Goal: Task Accomplishment & Management: Complete application form

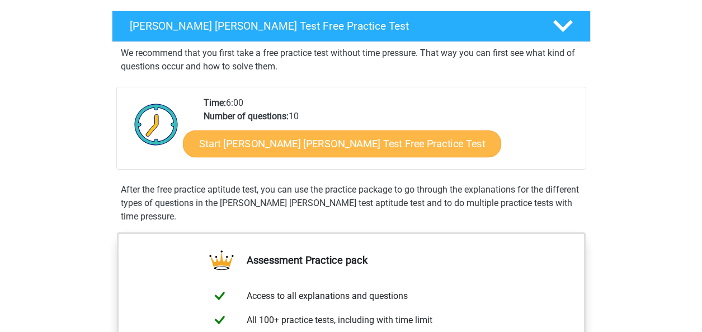
scroll to position [177, 0]
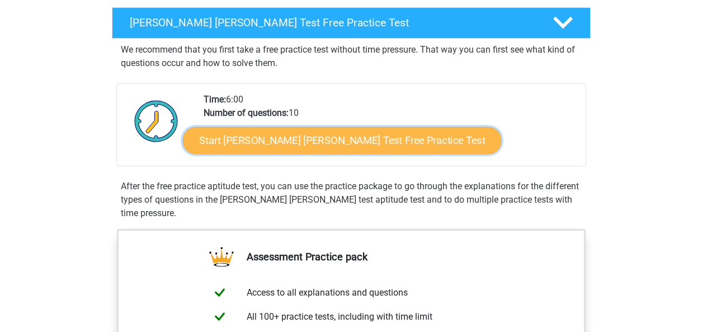
click at [329, 130] on link "Start Watson Glaser Test Free Practice Test" at bounding box center [342, 140] width 318 height 27
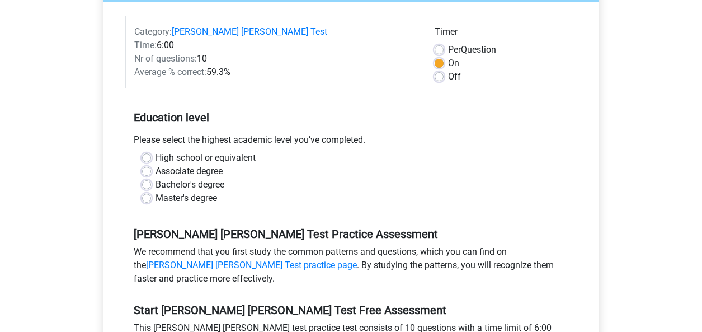
scroll to position [149, 0]
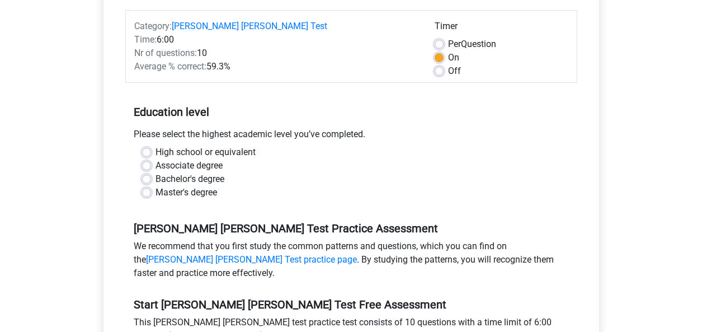
click at [155, 145] on label "High school or equivalent" at bounding box center [205, 151] width 100 height 13
click at [145, 145] on input "High school or equivalent" at bounding box center [146, 150] width 9 height 11
radio input "true"
click at [155, 172] on label "Bachelor's degree" at bounding box center [189, 178] width 69 height 13
click at [145, 172] on input "Bachelor's degree" at bounding box center [146, 177] width 9 height 11
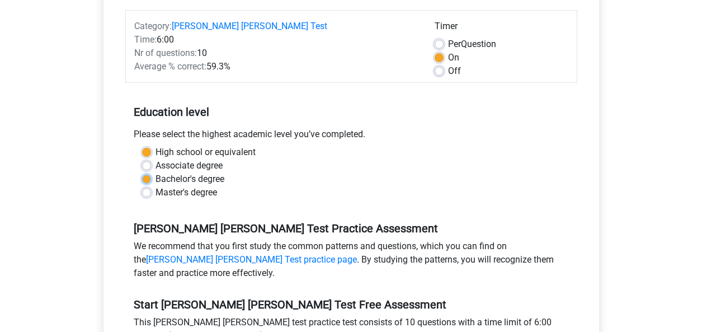
radio input "true"
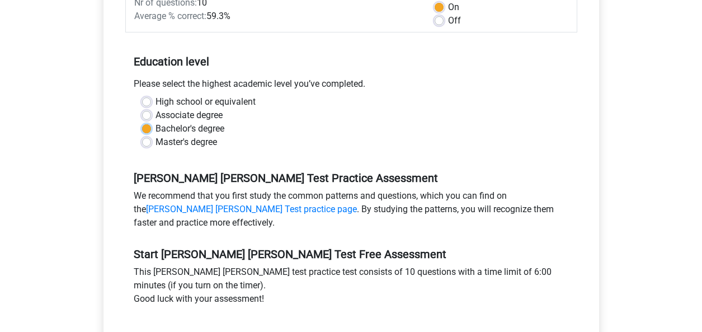
scroll to position [208, 0]
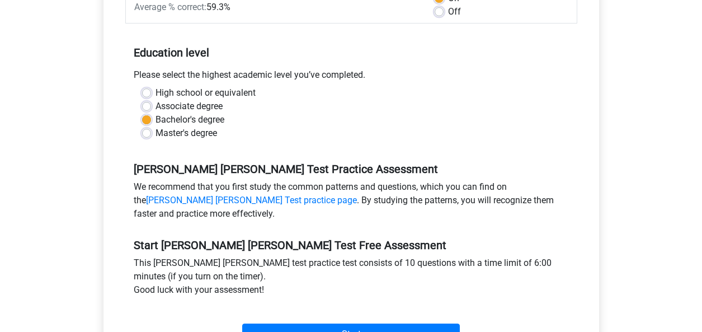
click at [153, 86] on div "High school or equivalent" at bounding box center [351, 92] width 418 height 13
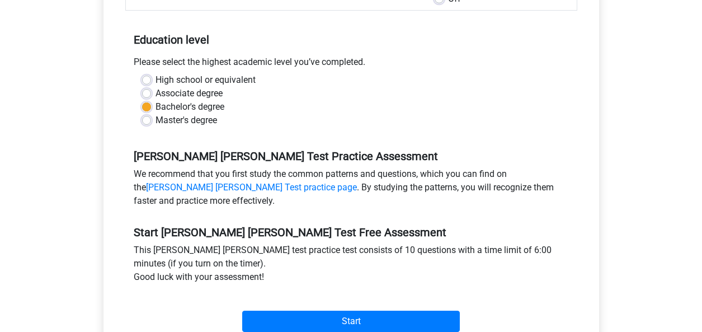
scroll to position [222, 0]
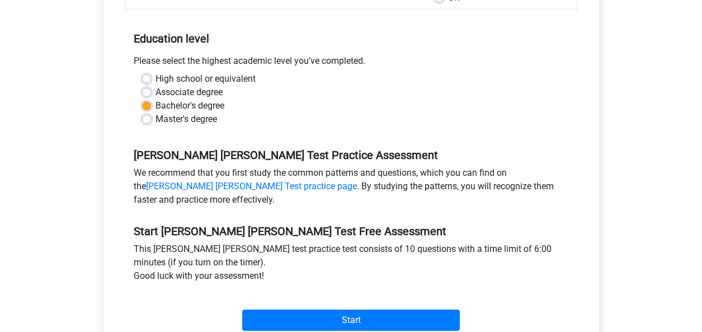
click at [155, 72] on label "High school or equivalent" at bounding box center [205, 78] width 100 height 13
click at [144, 72] on input "High school or equivalent" at bounding box center [146, 77] width 9 height 11
radio input "true"
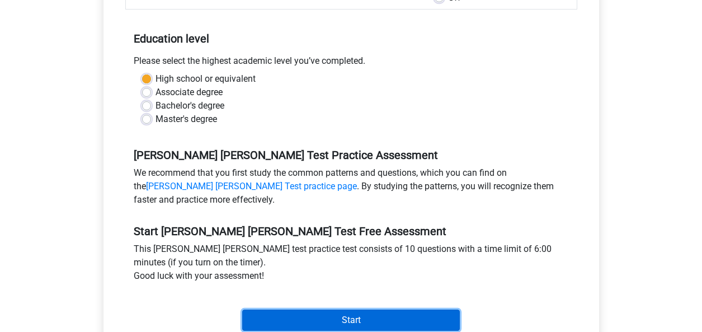
click at [362, 309] on input "Start" at bounding box center [350, 319] width 217 height 21
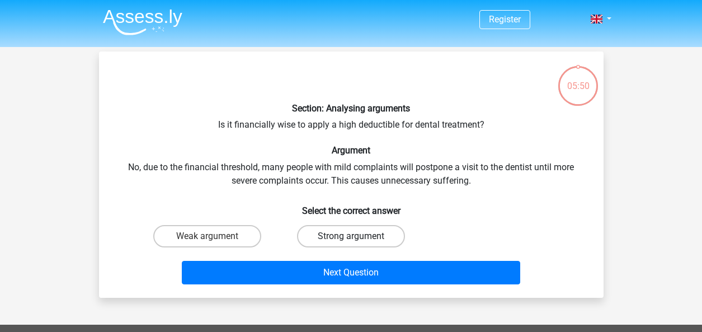
click at [356, 230] on label "Strong argument" at bounding box center [351, 236] width 108 height 22
click at [356, 236] on input "Strong argument" at bounding box center [354, 239] width 7 height 7
radio input "true"
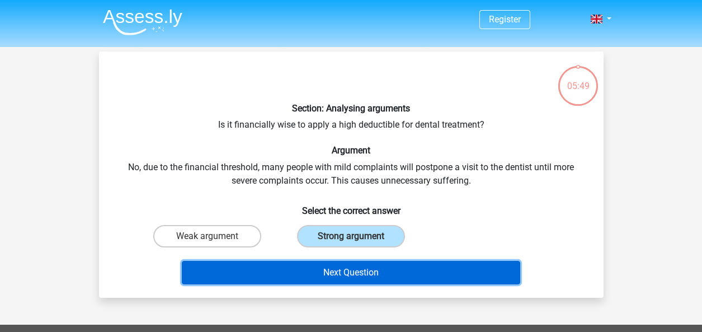
click at [367, 274] on button "Next Question" at bounding box center [351, 272] width 338 height 23
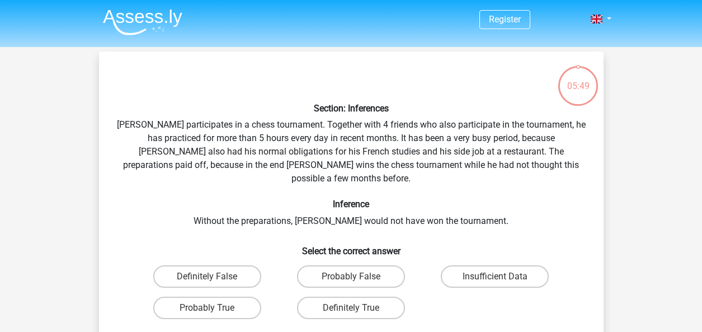
scroll to position [51, 0]
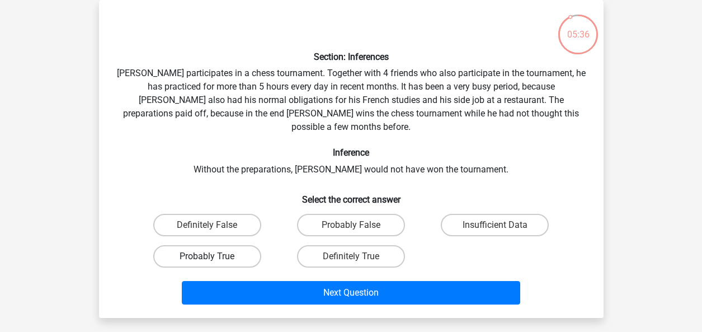
click at [239, 245] on label "Probably True" at bounding box center [207, 256] width 108 height 22
click at [214, 256] on input "Probably True" at bounding box center [210, 259] width 7 height 7
radio input "true"
click at [336, 245] on label "Definitely True" at bounding box center [351, 256] width 108 height 22
click at [351, 256] on input "Definitely True" at bounding box center [354, 259] width 7 height 7
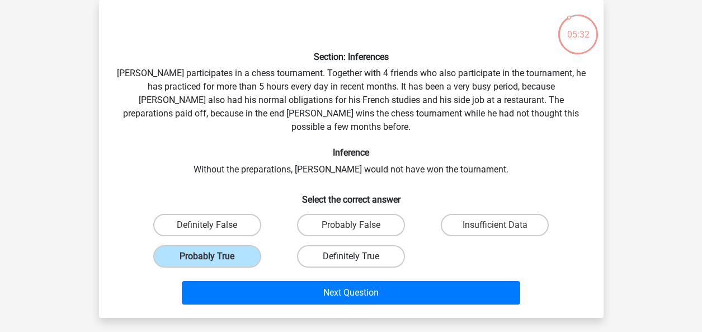
radio input "true"
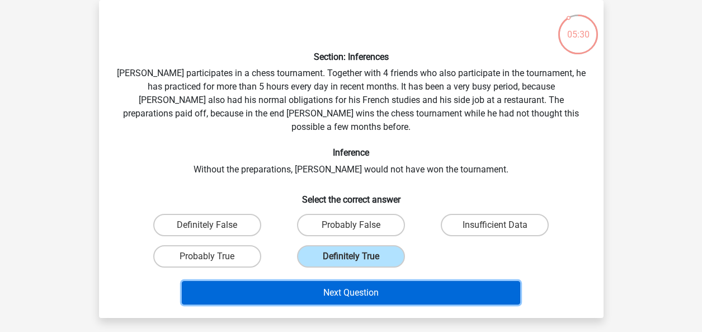
click at [339, 281] on button "Next Question" at bounding box center [351, 292] width 338 height 23
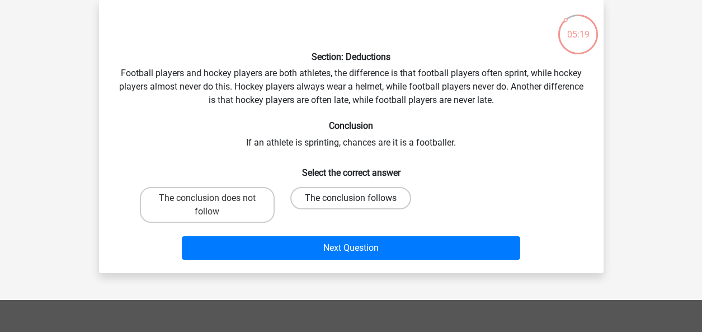
click at [322, 191] on label "The conclusion follows" at bounding box center [350, 198] width 121 height 22
click at [351, 198] on input "The conclusion follows" at bounding box center [354, 201] width 7 height 7
radio input "true"
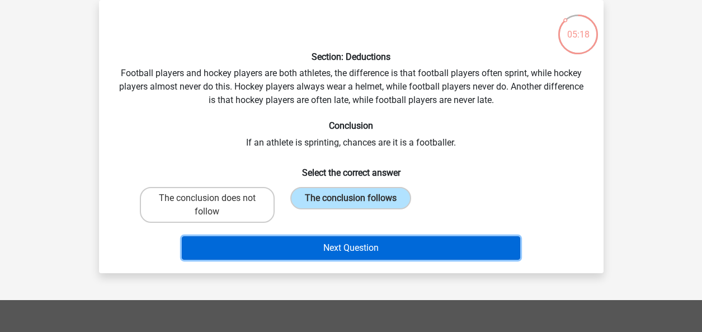
click at [368, 246] on button "Next Question" at bounding box center [351, 247] width 338 height 23
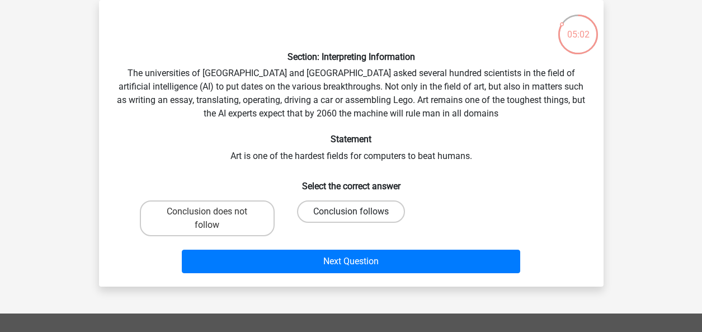
click at [311, 210] on label "Conclusion follows" at bounding box center [351, 211] width 108 height 22
click at [351, 211] on input "Conclusion follows" at bounding box center [354, 214] width 7 height 7
radio input "true"
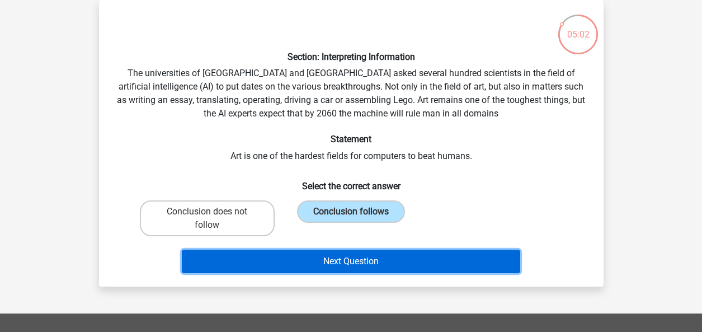
click at [337, 258] on button "Next Question" at bounding box center [351, 260] width 338 height 23
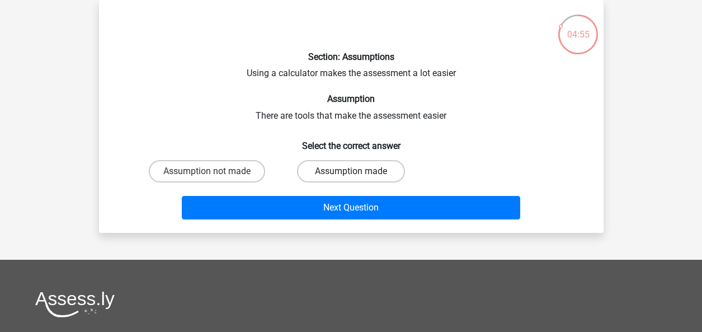
click at [319, 168] on label "Assumption made" at bounding box center [351, 171] width 108 height 22
click at [351, 171] on input "Assumption made" at bounding box center [354, 174] width 7 height 7
radio input "true"
click at [211, 169] on label "Assumption not made" at bounding box center [207, 171] width 116 height 22
click at [211, 171] on input "Assumption not made" at bounding box center [210, 174] width 7 height 7
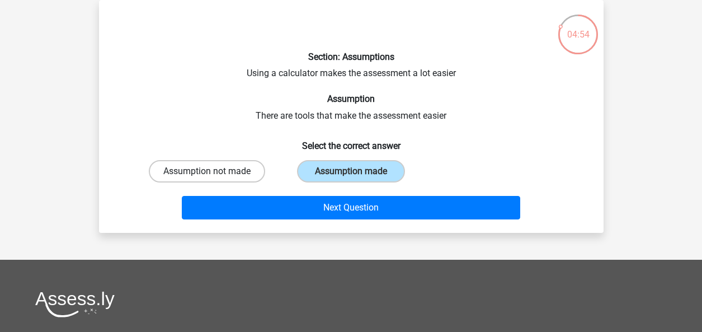
radio input "true"
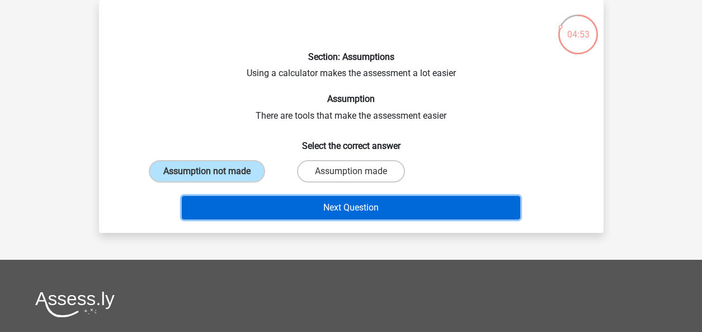
click at [365, 200] on button "Next Question" at bounding box center [351, 207] width 338 height 23
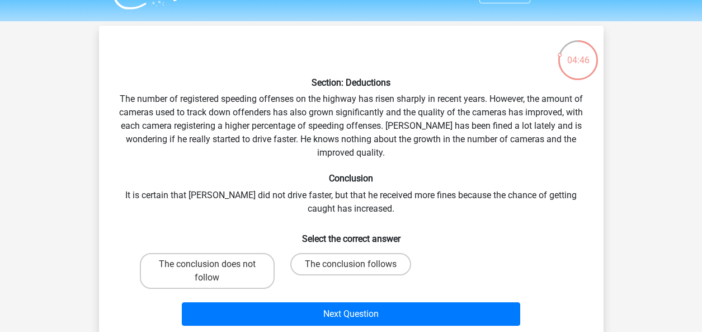
scroll to position [27, 0]
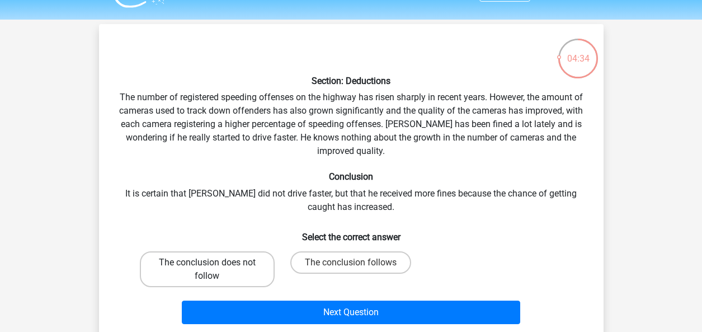
click at [269, 269] on label "The conclusion does not follow" at bounding box center [207, 269] width 135 height 36
click at [214, 269] on input "The conclusion does not follow" at bounding box center [210, 265] width 7 height 7
radio input "true"
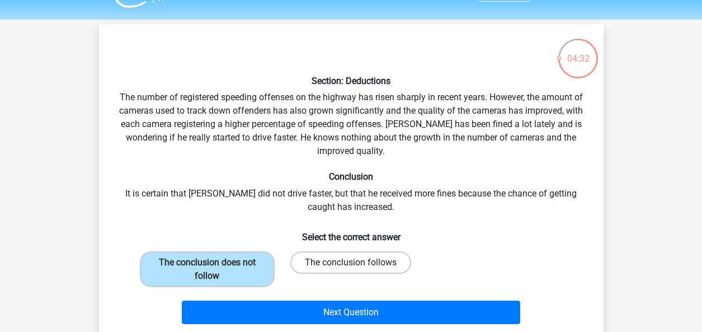
click at [379, 265] on label "The conclusion follows" at bounding box center [350, 262] width 121 height 22
click at [358, 265] on input "The conclusion follows" at bounding box center [354, 265] width 7 height 7
radio input "true"
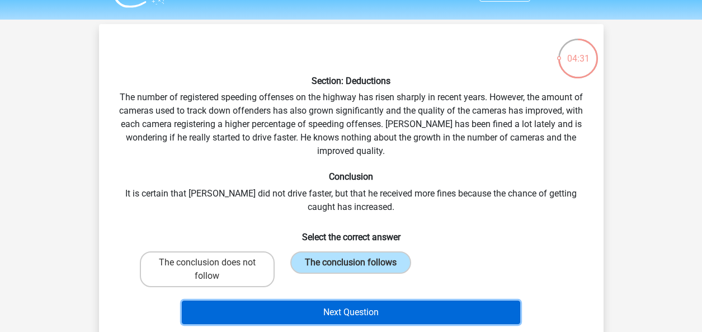
click at [385, 303] on button "Next Question" at bounding box center [351, 311] width 338 height 23
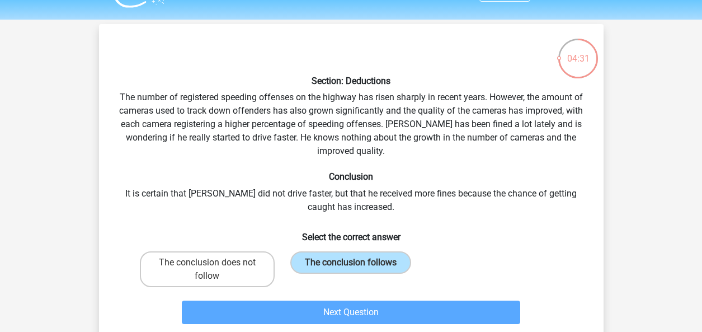
scroll to position [51, 0]
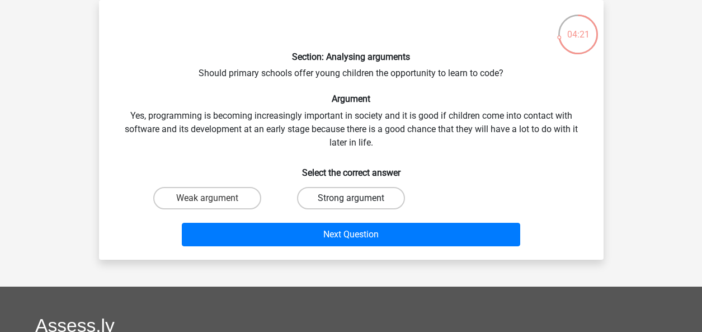
click at [347, 190] on label "Strong argument" at bounding box center [351, 198] width 108 height 22
click at [351, 198] on input "Strong argument" at bounding box center [354, 201] width 7 height 7
radio input "true"
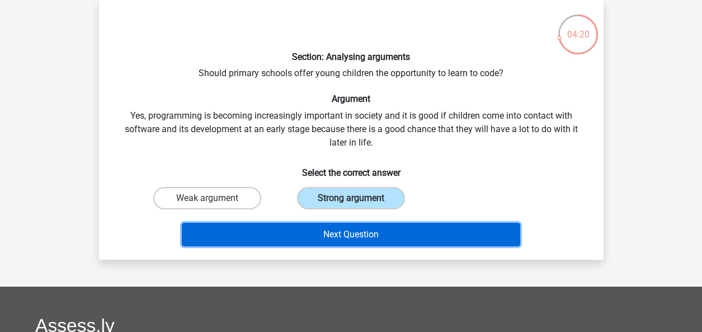
click at [360, 232] on button "Next Question" at bounding box center [351, 234] width 338 height 23
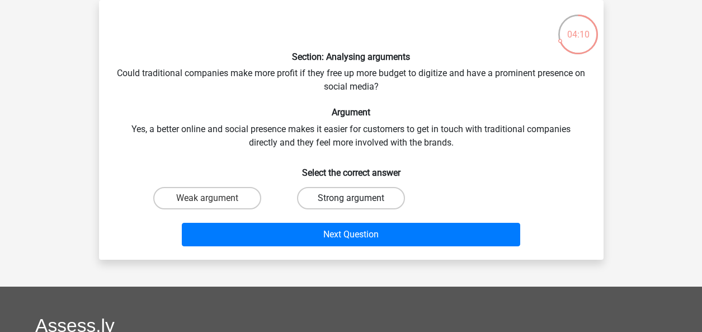
click at [338, 198] on label "Strong argument" at bounding box center [351, 198] width 108 height 22
click at [351, 198] on input "Strong argument" at bounding box center [354, 201] width 7 height 7
radio input "true"
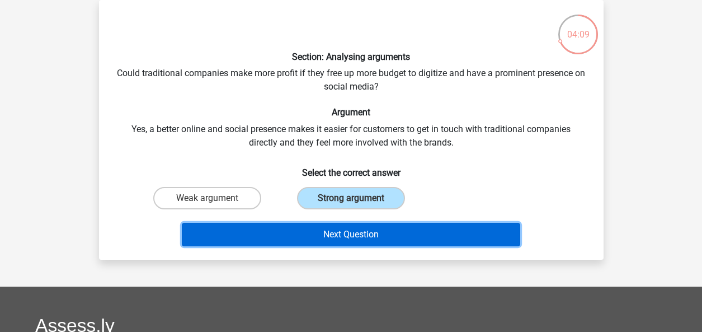
click at [337, 235] on button "Next Question" at bounding box center [351, 234] width 338 height 23
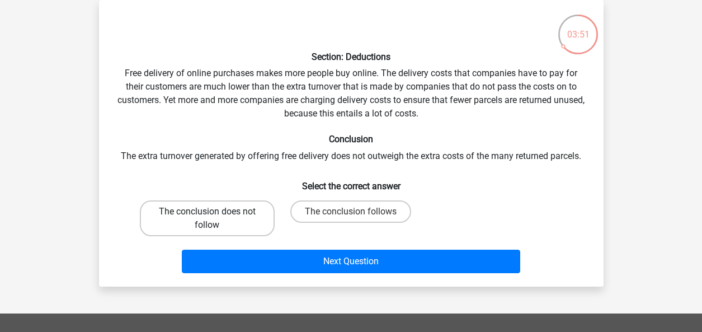
click at [264, 205] on label "The conclusion does not follow" at bounding box center [207, 218] width 135 height 36
click at [214, 211] on input "The conclusion does not follow" at bounding box center [210, 214] width 7 height 7
radio input "true"
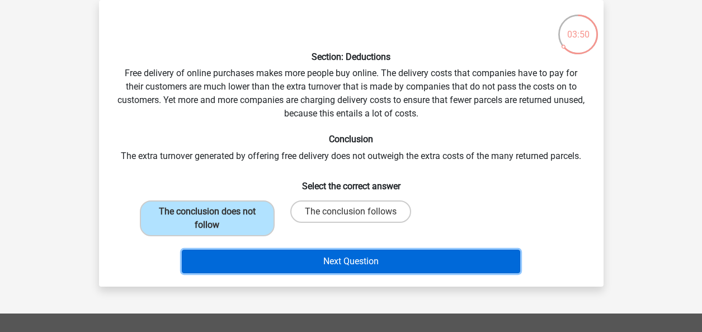
click at [331, 262] on button "Next Question" at bounding box center [351, 260] width 338 height 23
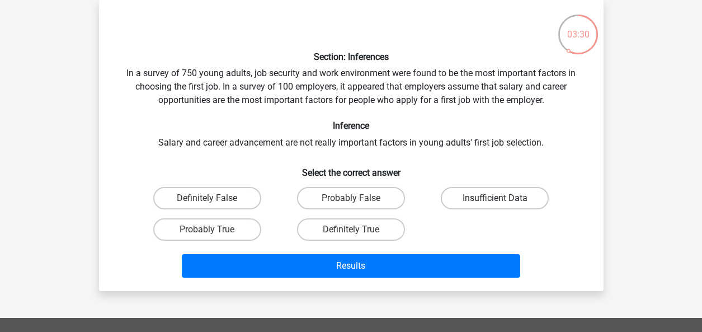
click at [461, 197] on label "Insufficient Data" at bounding box center [495, 198] width 108 height 22
click at [495, 198] on input "Insufficient Data" at bounding box center [498, 201] width 7 height 7
radio input "true"
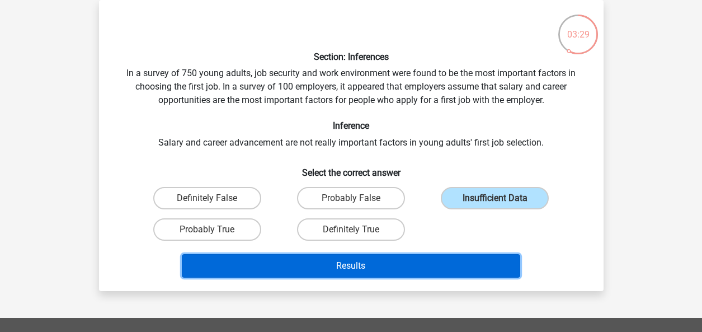
click at [450, 257] on button "Results" at bounding box center [351, 265] width 338 height 23
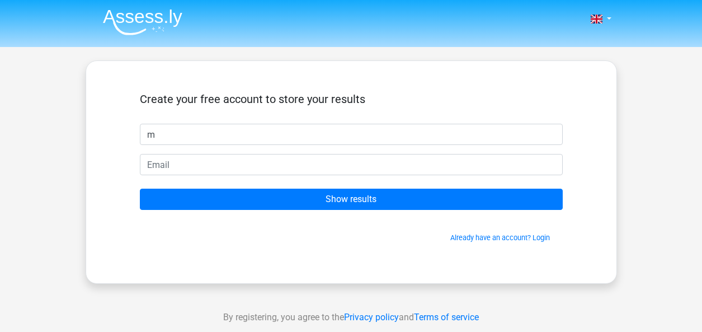
type input "m"
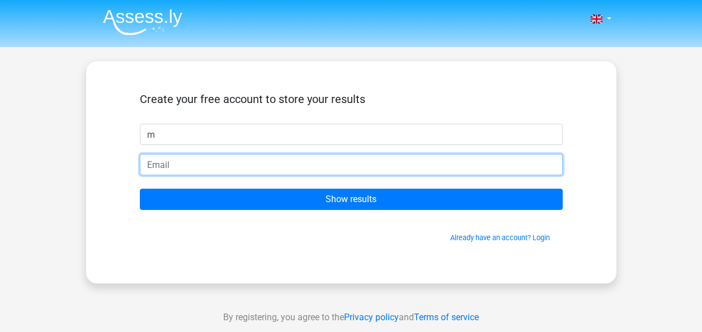
click at [387, 168] on input "email" at bounding box center [351, 164] width 423 height 21
type input "missy.j.yang@gmail.com"
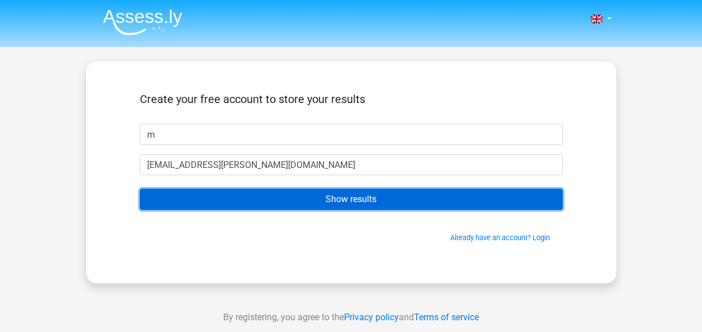
click at [259, 202] on input "Show results" at bounding box center [351, 198] width 423 height 21
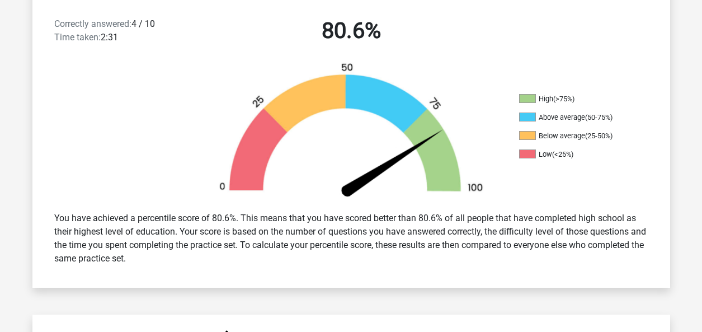
scroll to position [293, 0]
